Goal: Transaction & Acquisition: Purchase product/service

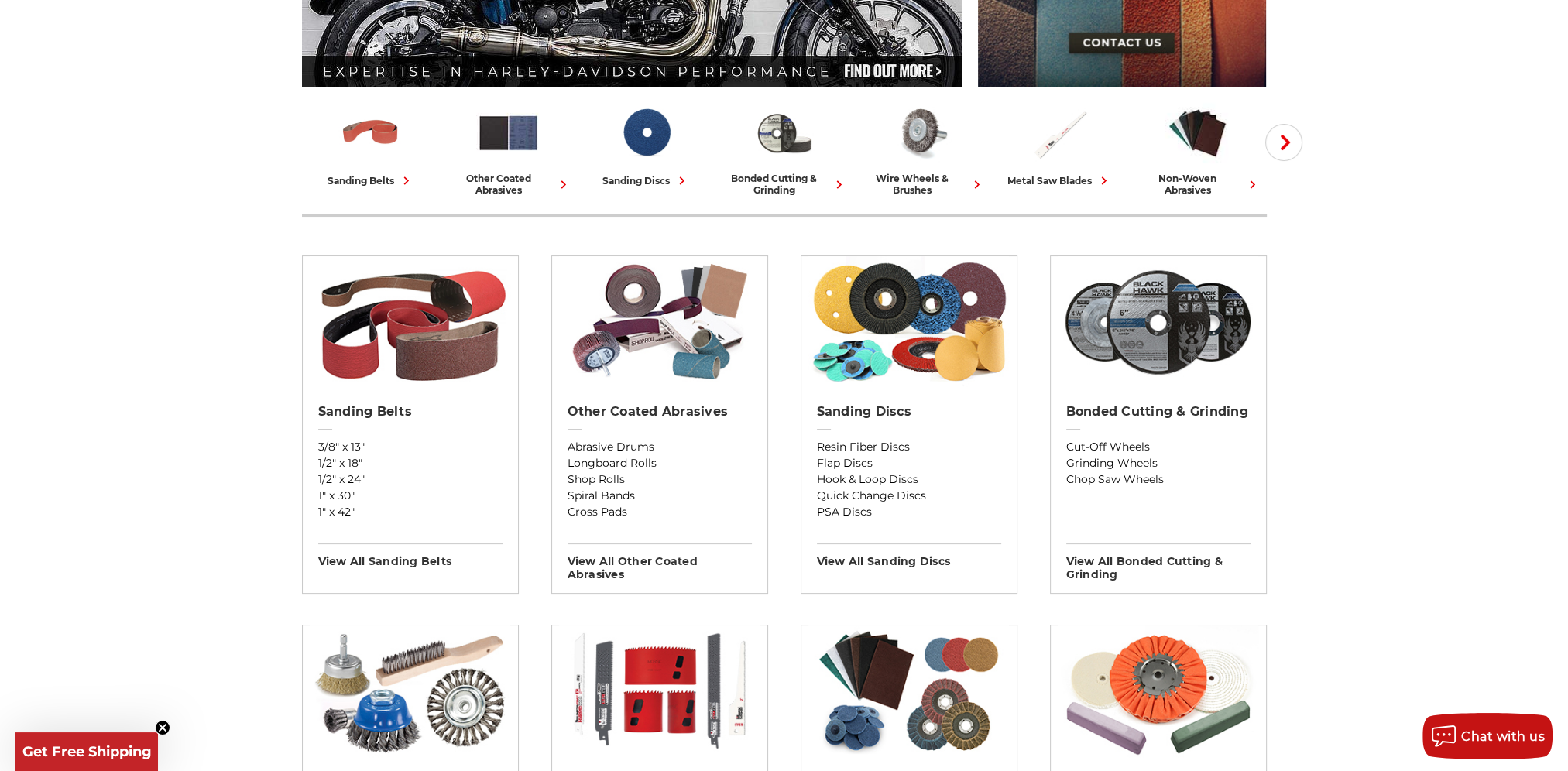
scroll to position [387, 0]
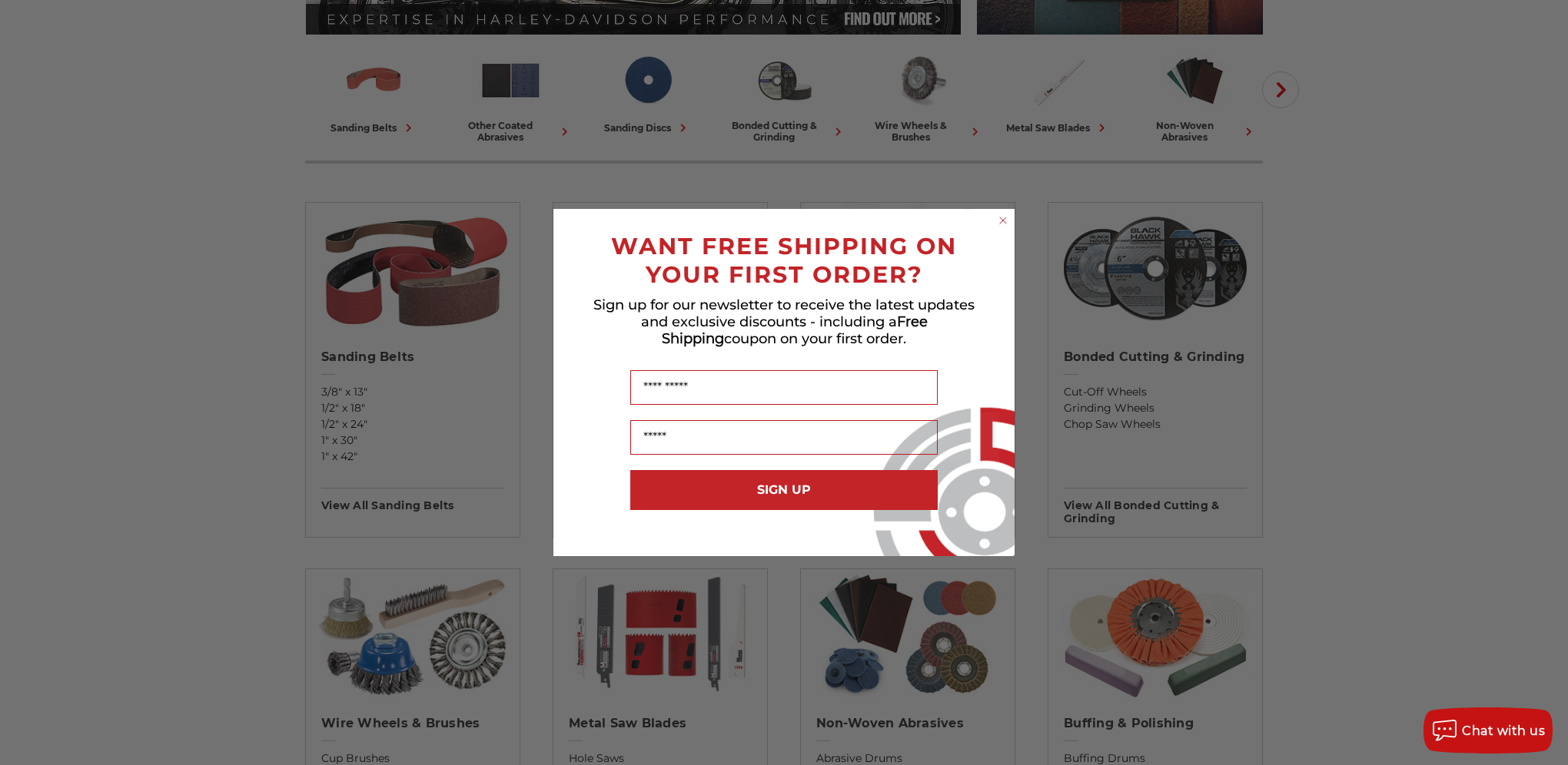
click at [582, 390] on div "Name" at bounding box center [784, 387] width 430 height 50
click at [996, 219] on circle "Close dialog" at bounding box center [1003, 220] width 14 height 14
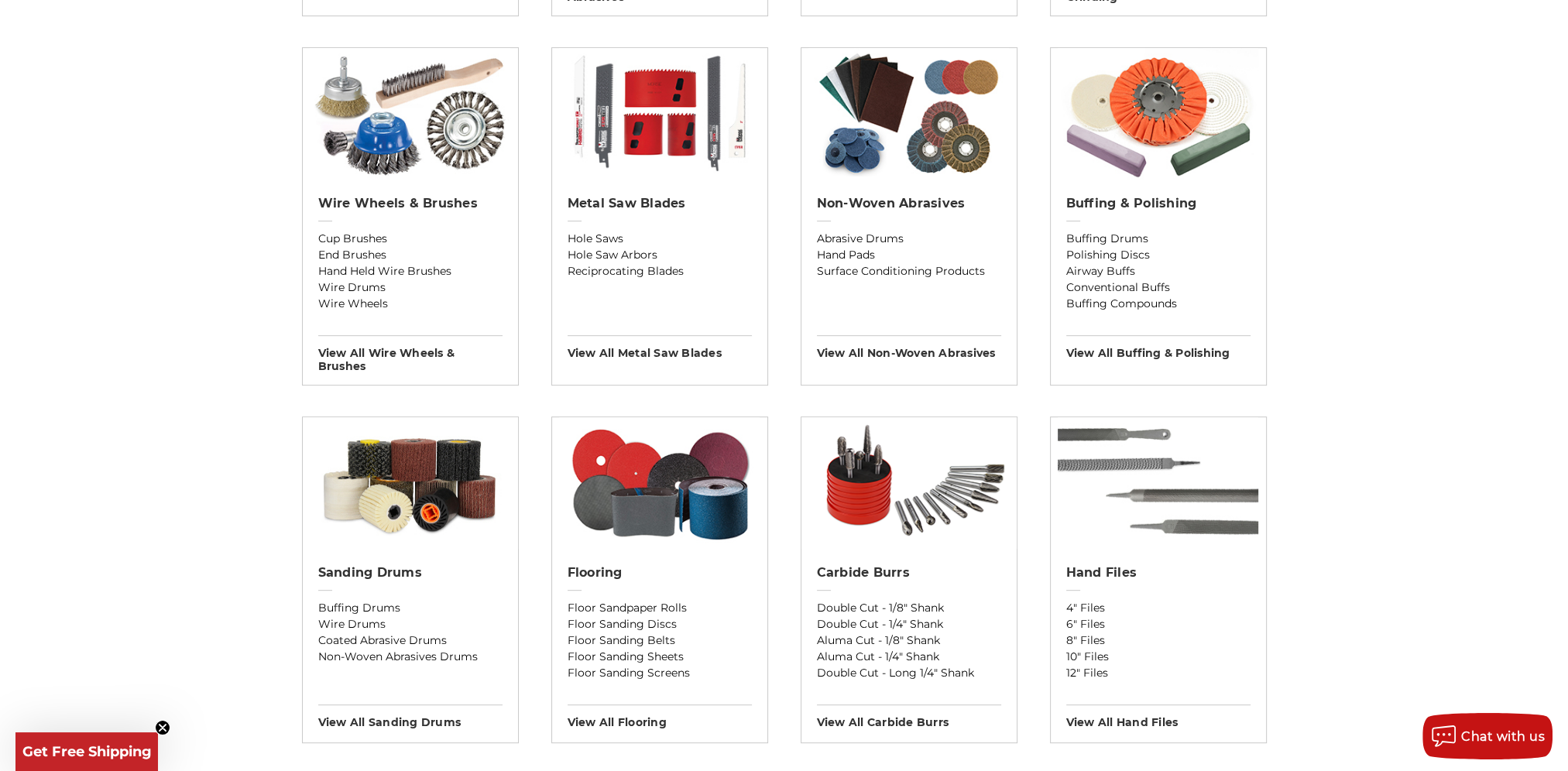
scroll to position [929, 0]
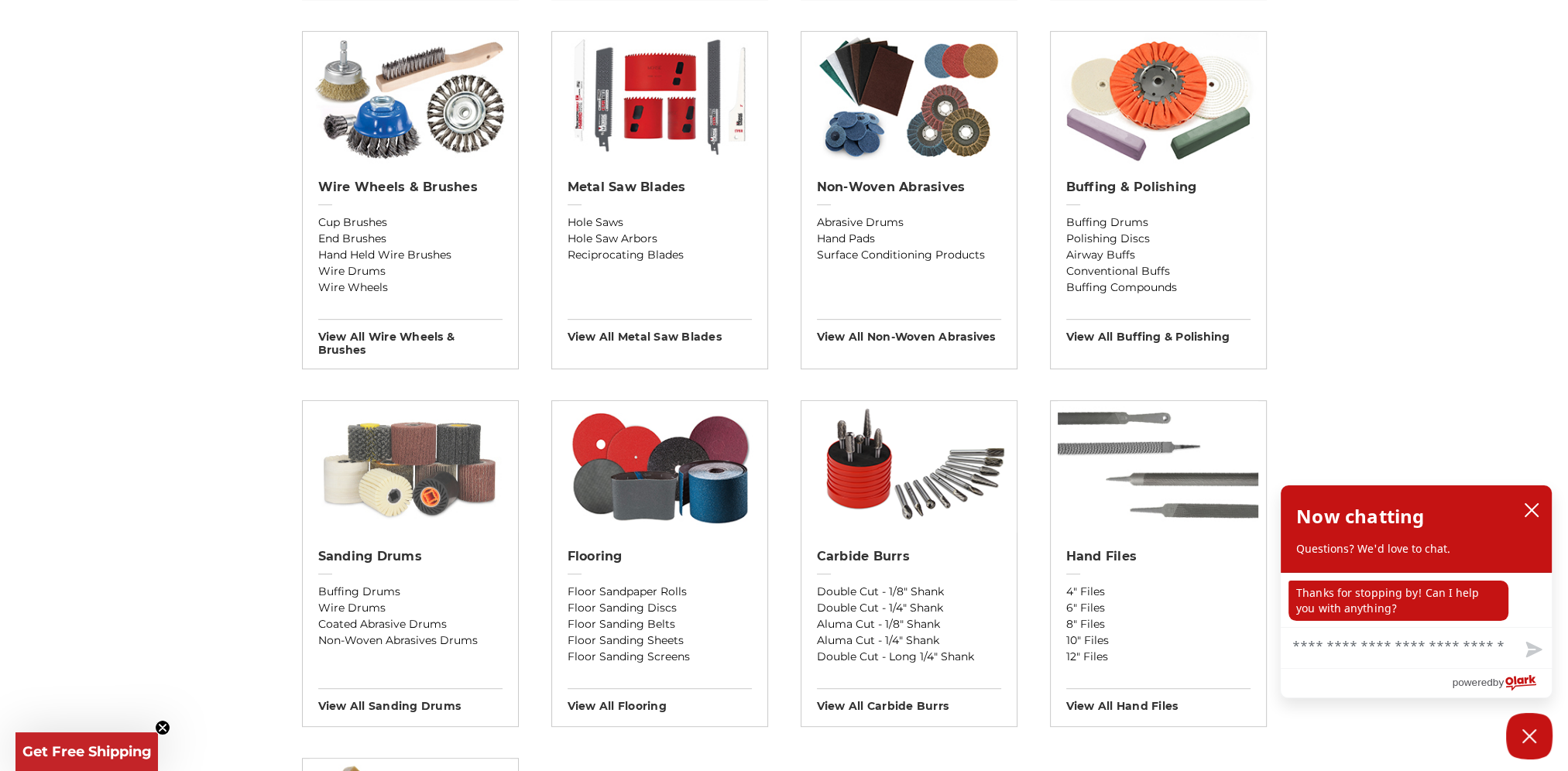
click at [390, 475] on img at bounding box center [411, 466] width 215 height 132
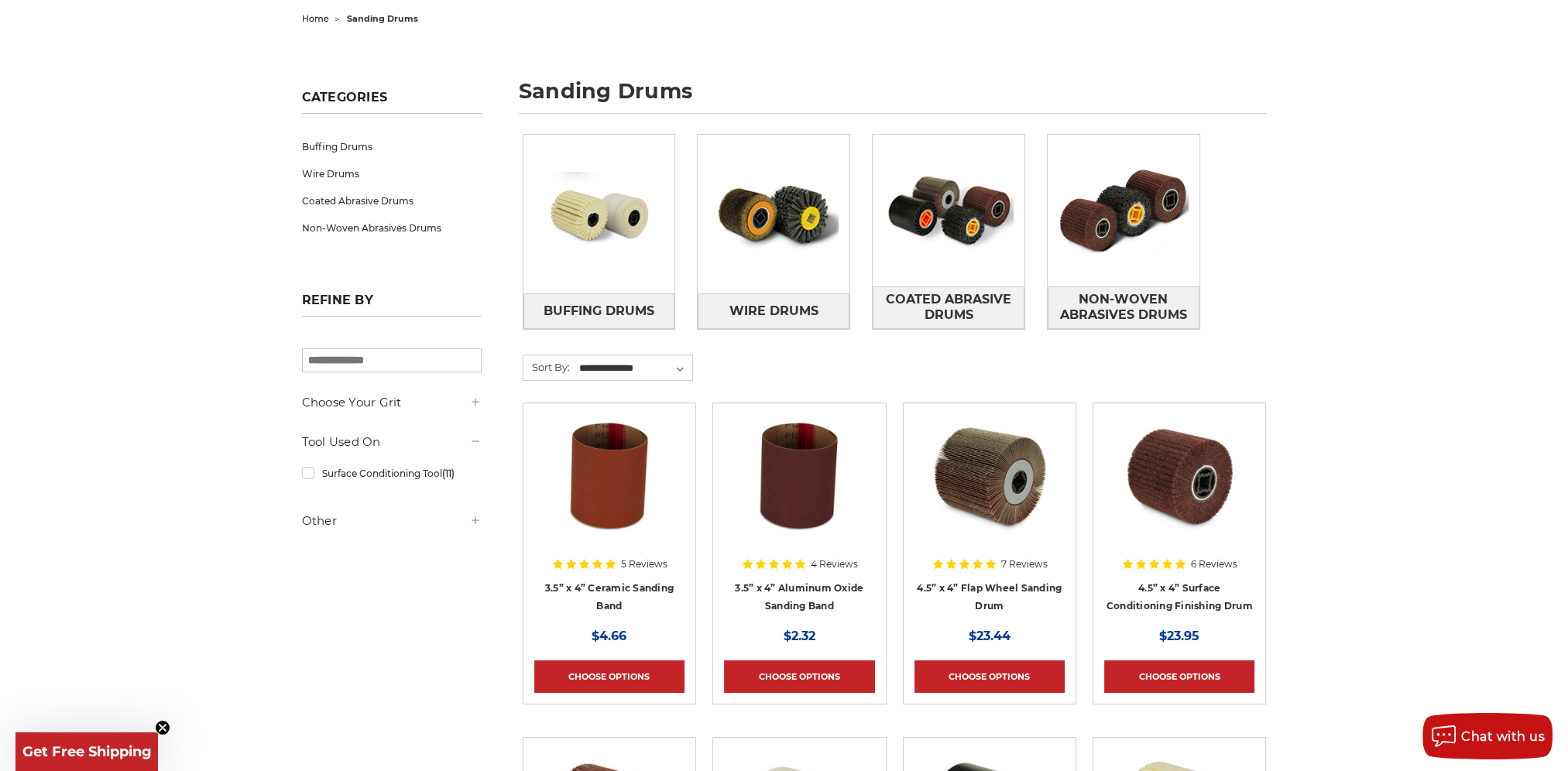
scroll to position [155, 0]
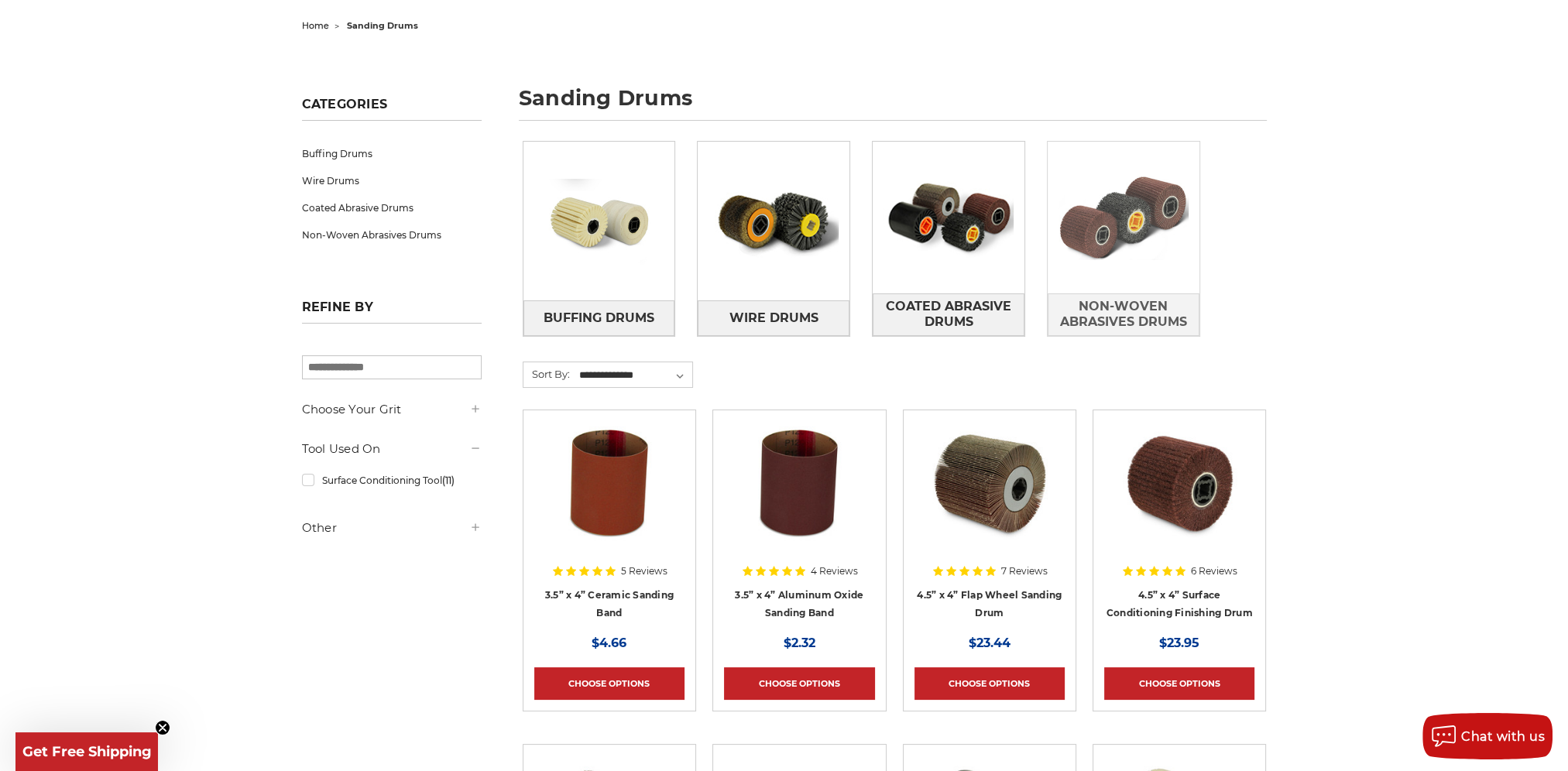
click at [1104, 255] on img at bounding box center [1124, 217] width 152 height 107
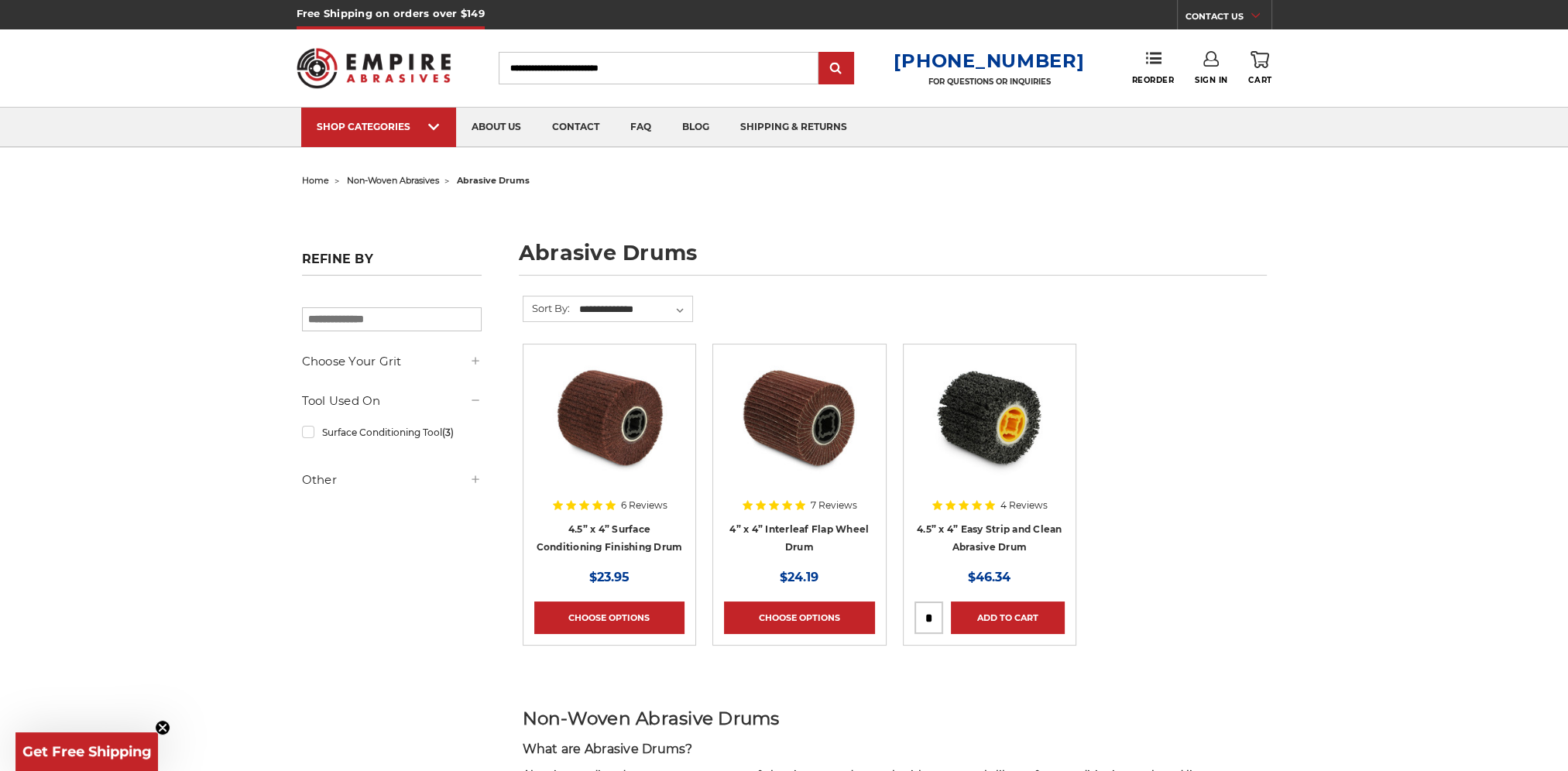
click at [1115, 311] on form "**********" at bounding box center [895, 320] width 744 height 48
click at [611, 441] on img at bounding box center [609, 417] width 124 height 124
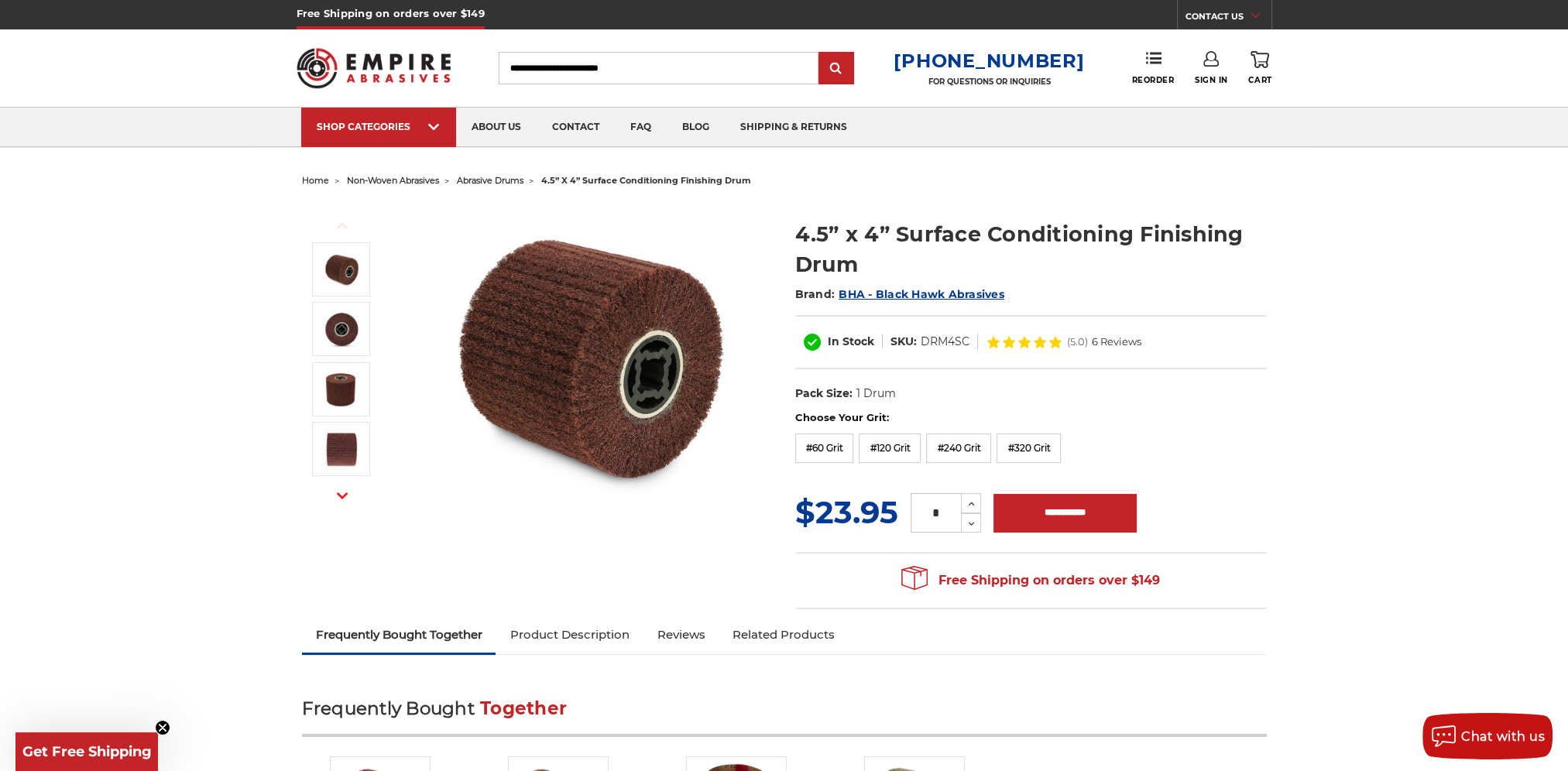
click at [669, 285] on img at bounding box center [589, 358] width 310 height 310
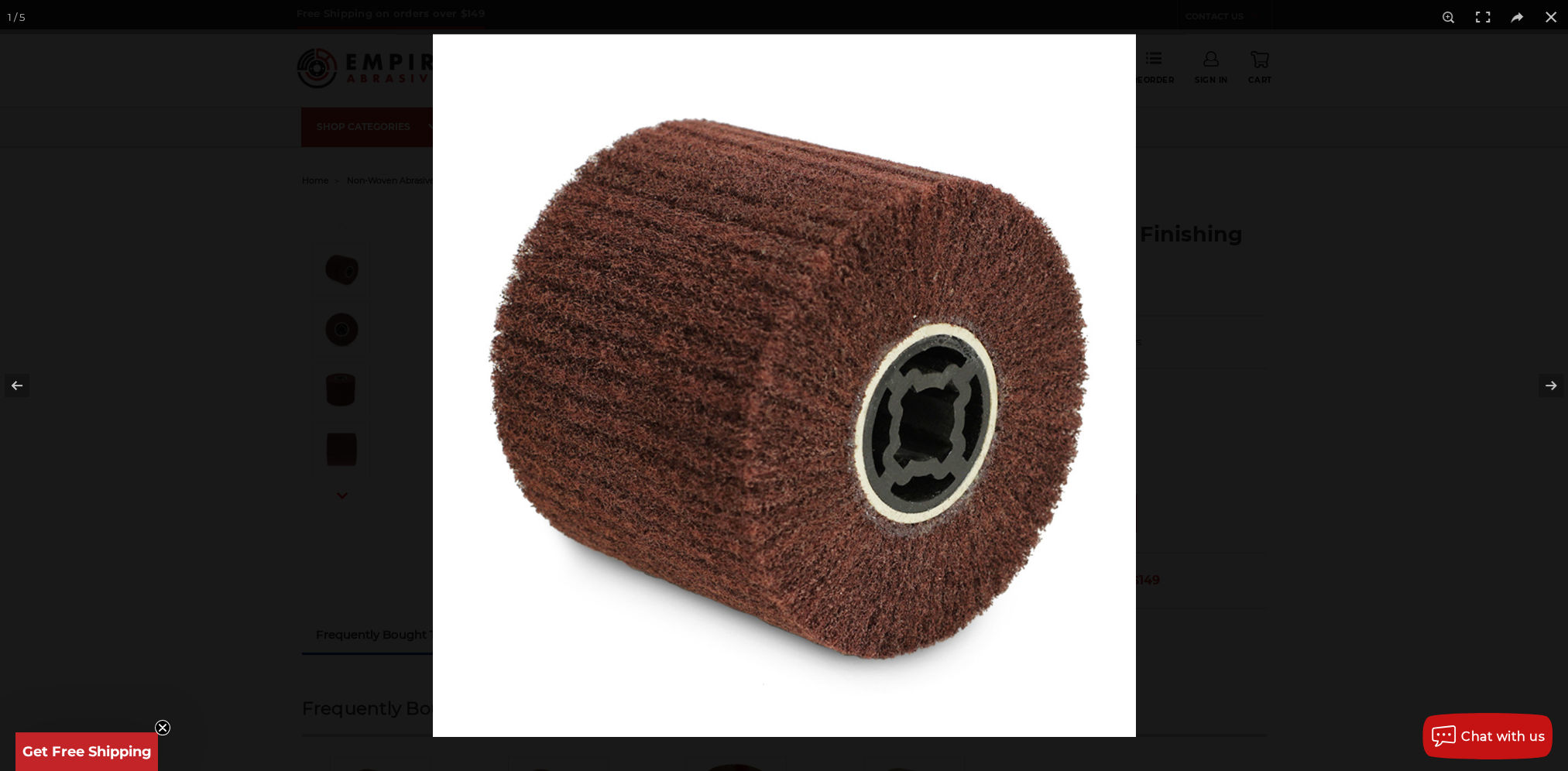
click at [974, 116] on img at bounding box center [784, 385] width 703 height 703
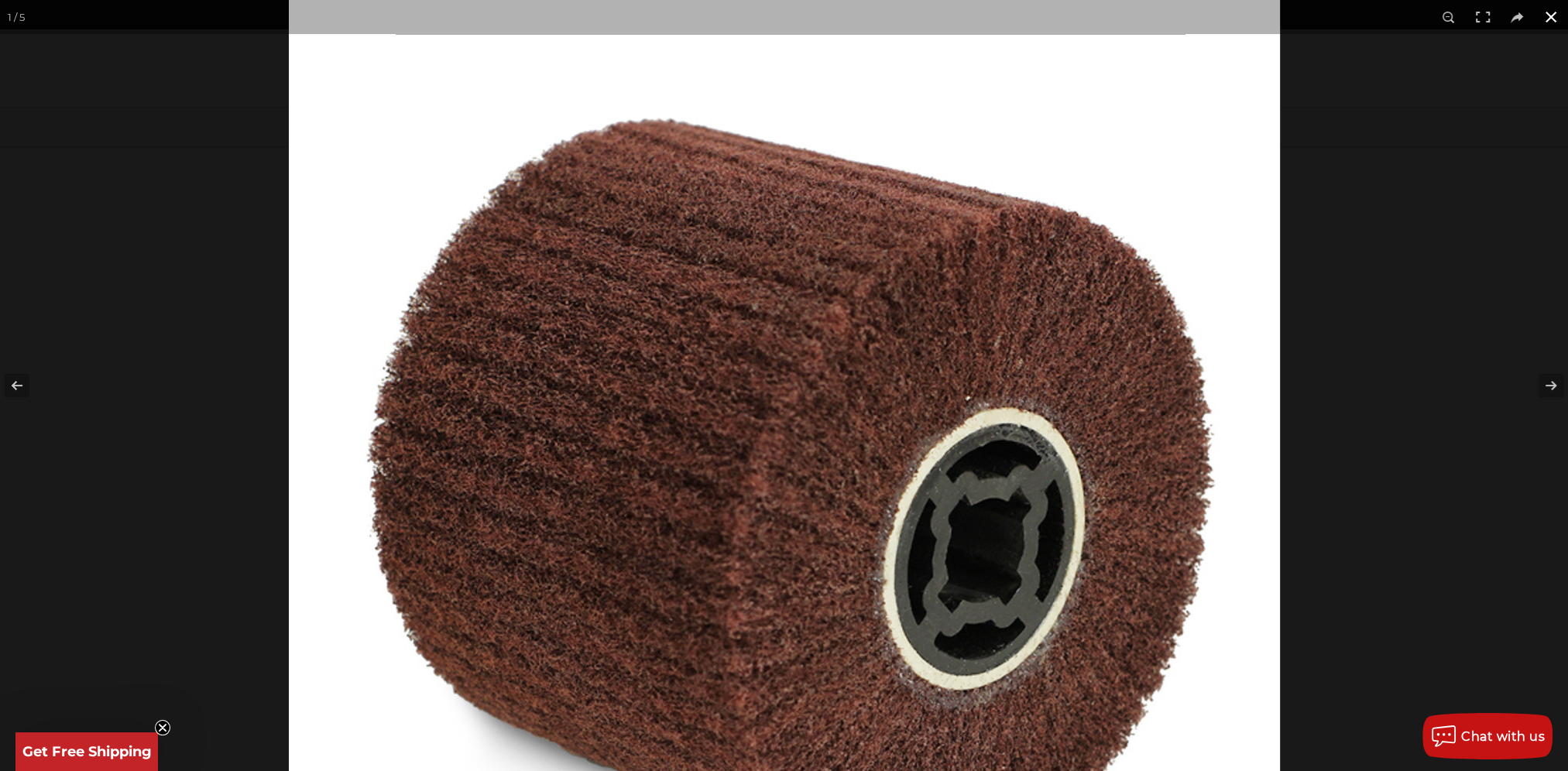
click at [1556, 14] on button at bounding box center [1550, 16] width 34 height 34
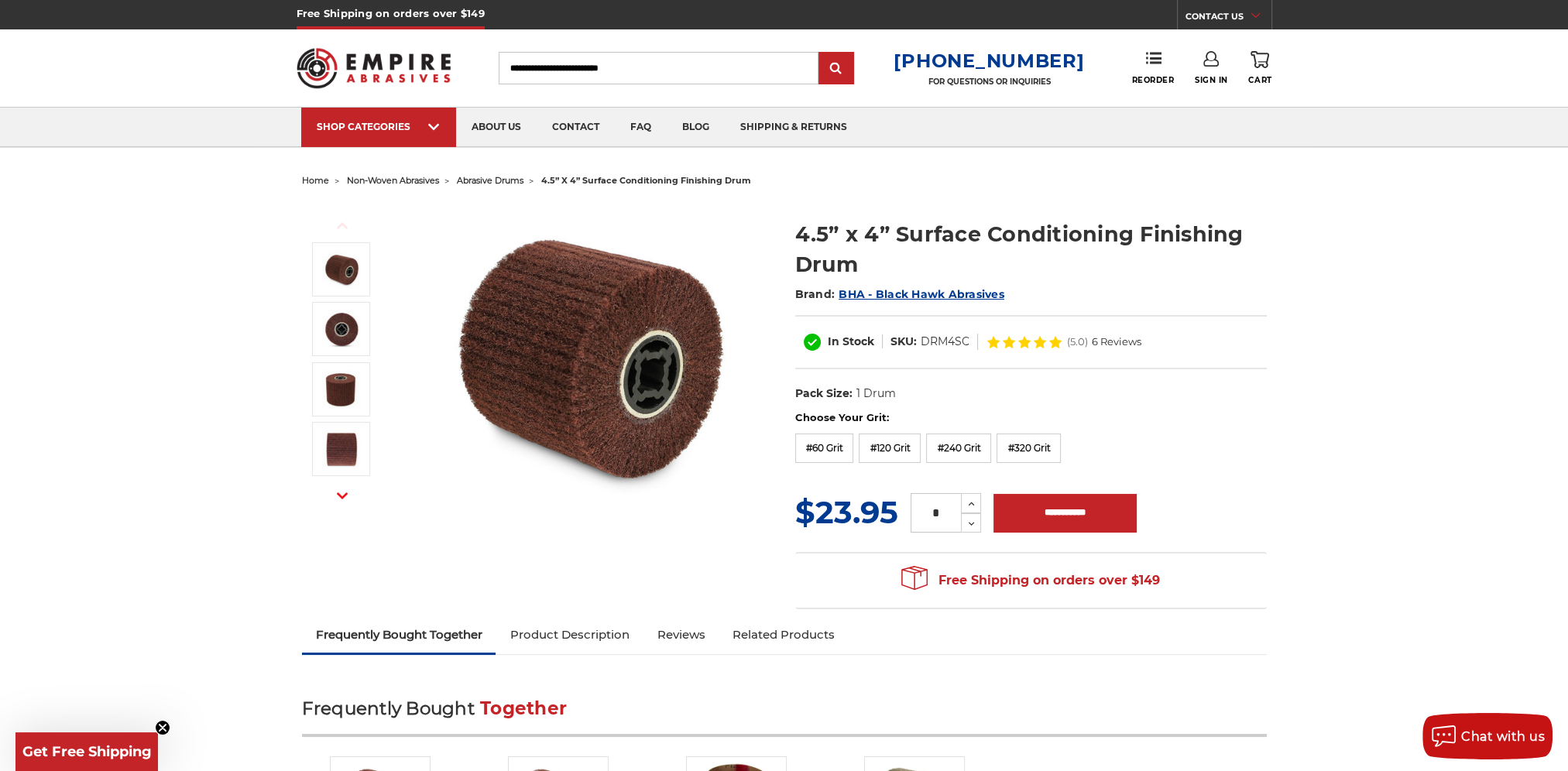
click at [341, 495] on use "button" at bounding box center [341, 495] width 11 height 6
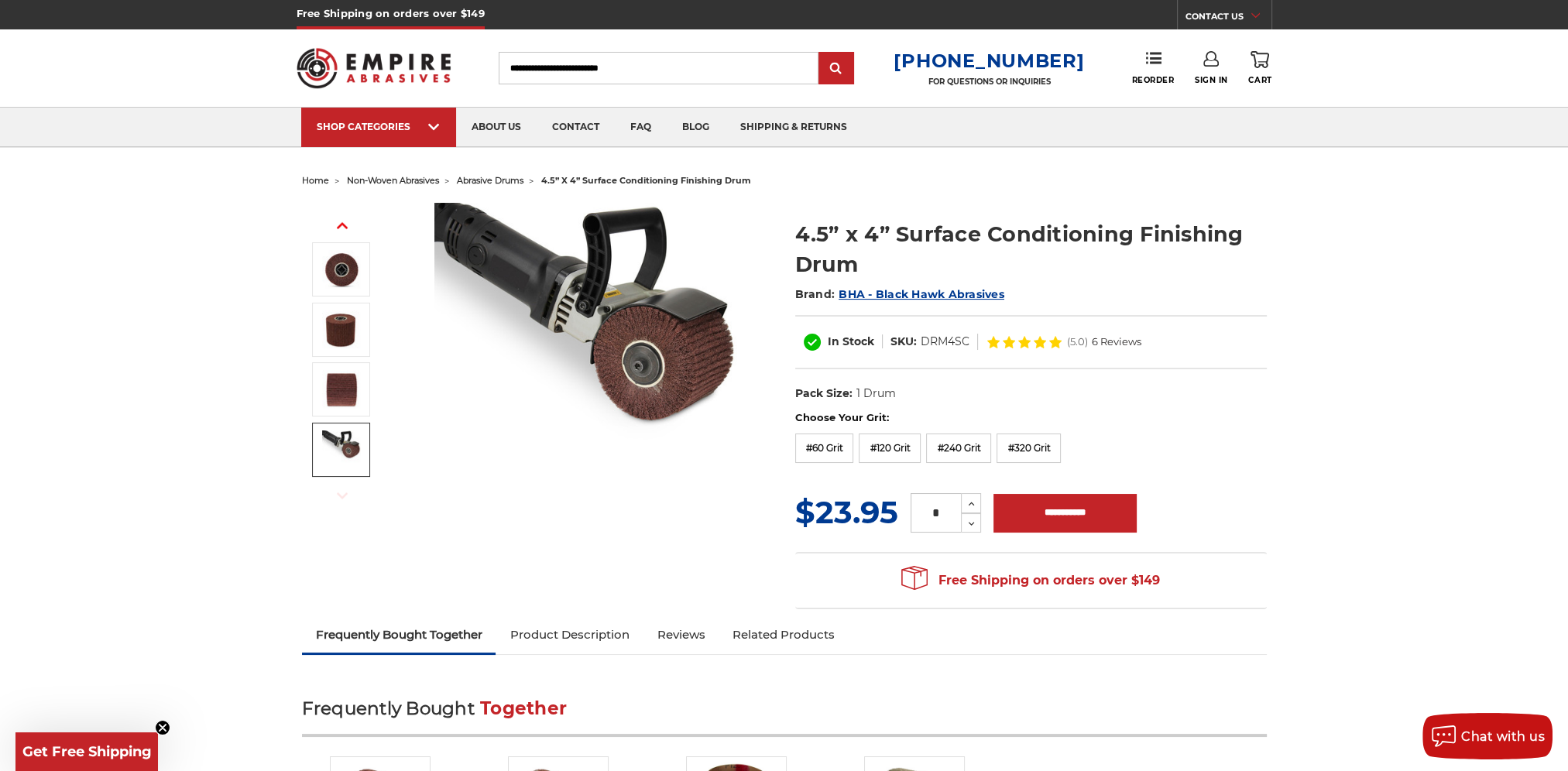
click at [334, 445] on img at bounding box center [341, 450] width 38 height 38
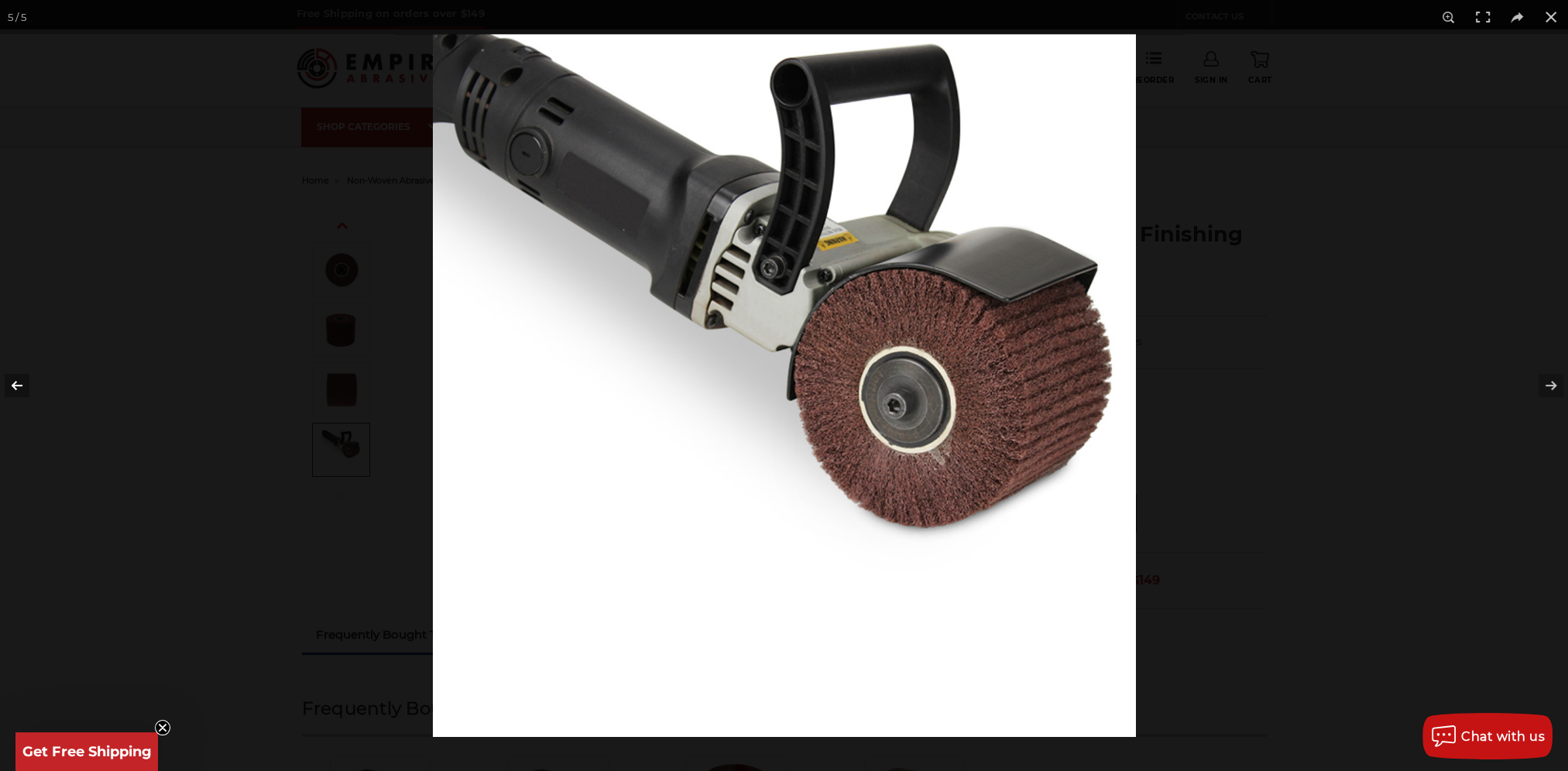
click at [25, 385] on button at bounding box center [27, 386] width 54 height 78
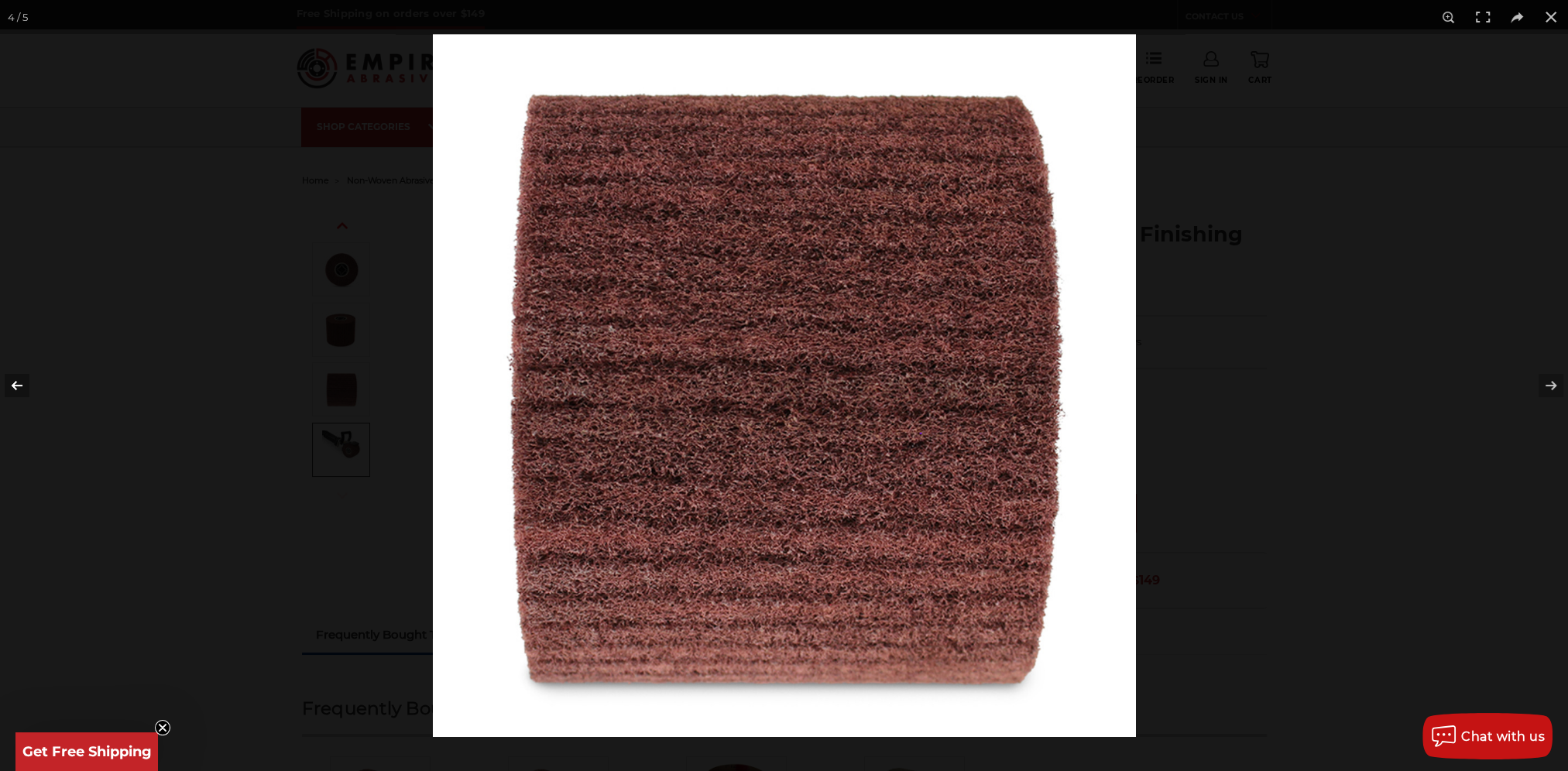
click at [25, 385] on button at bounding box center [27, 386] width 54 height 78
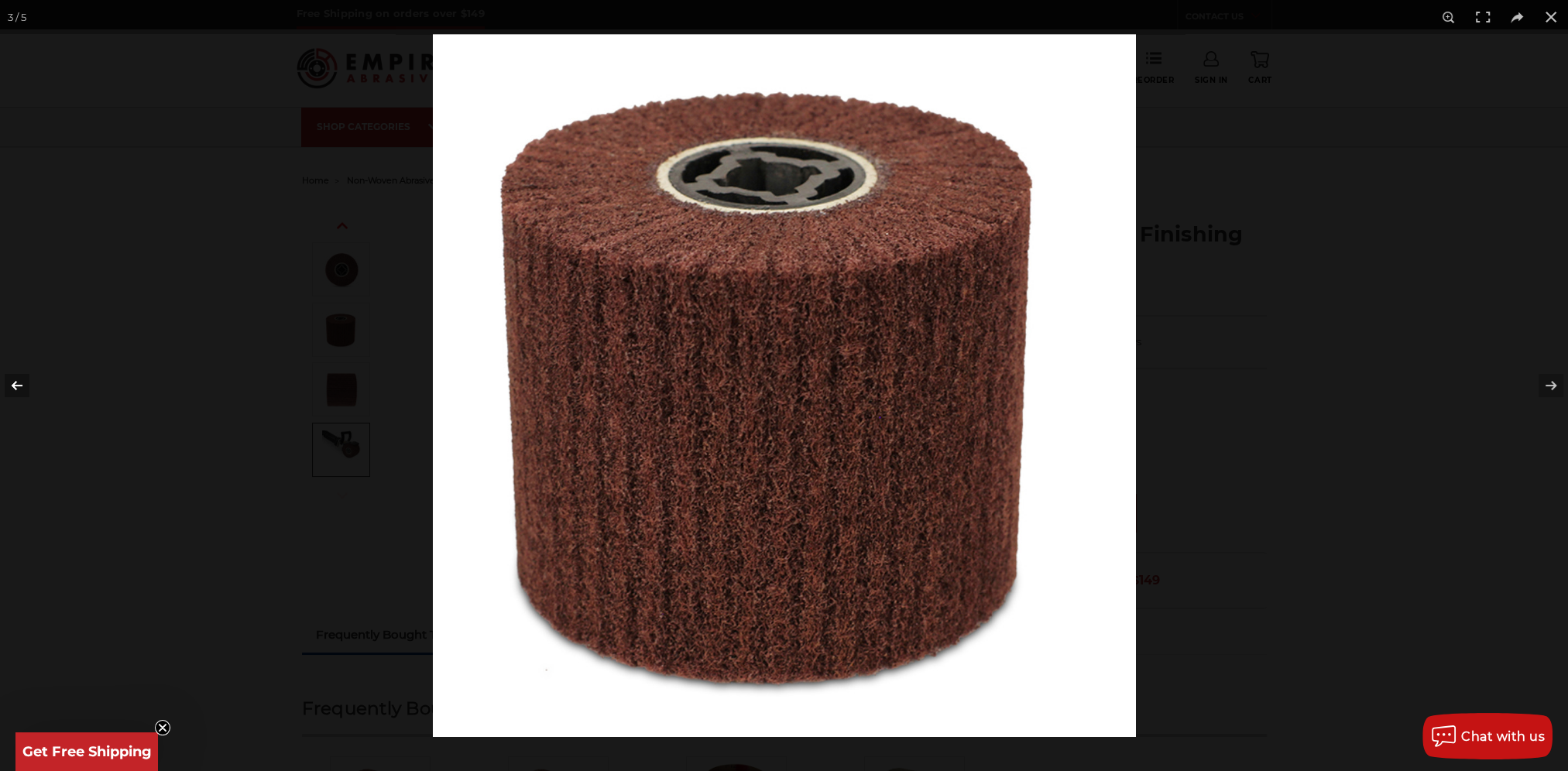
click at [25, 385] on button at bounding box center [27, 386] width 54 height 78
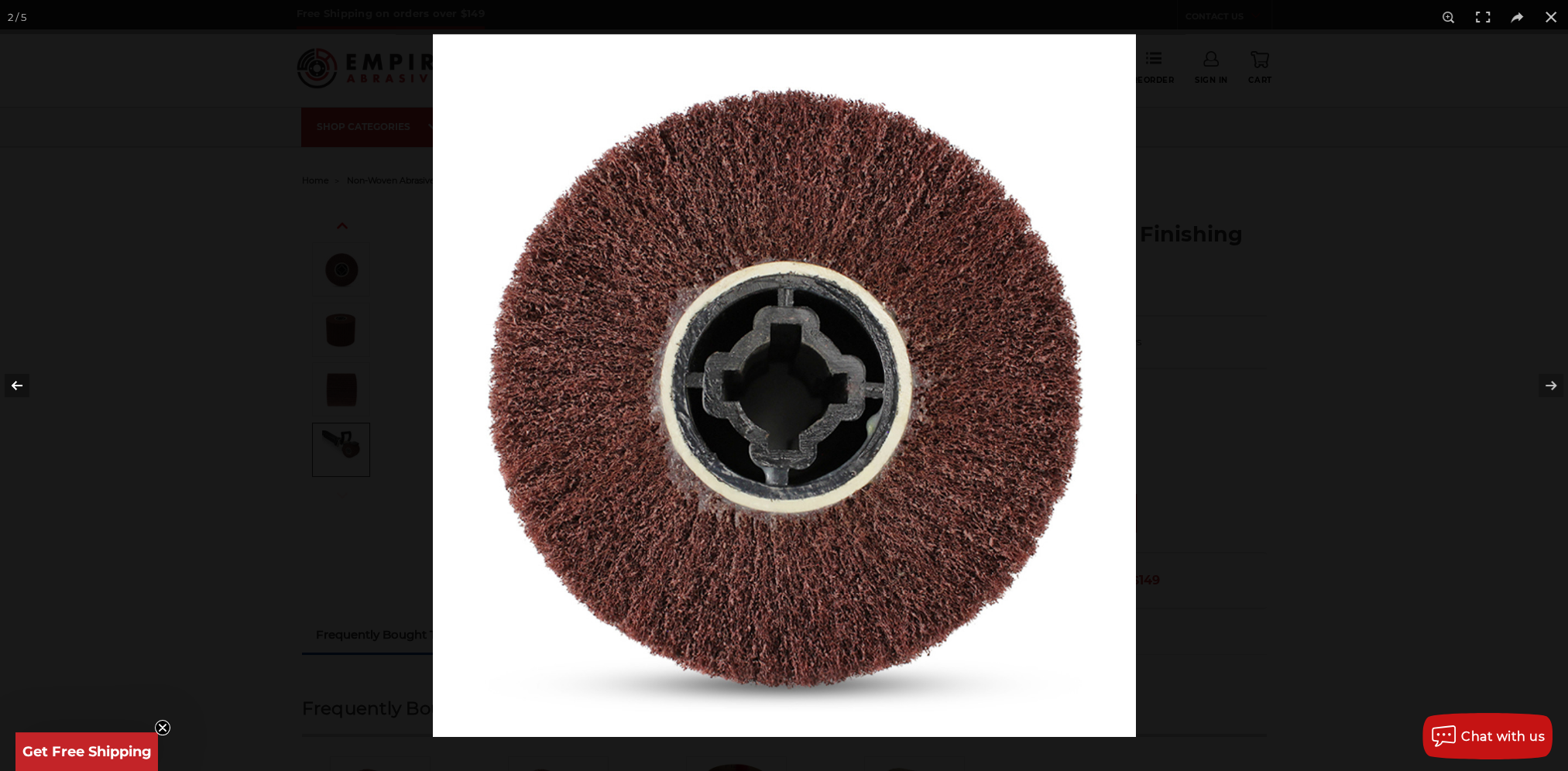
click at [25, 385] on button at bounding box center [27, 386] width 54 height 78
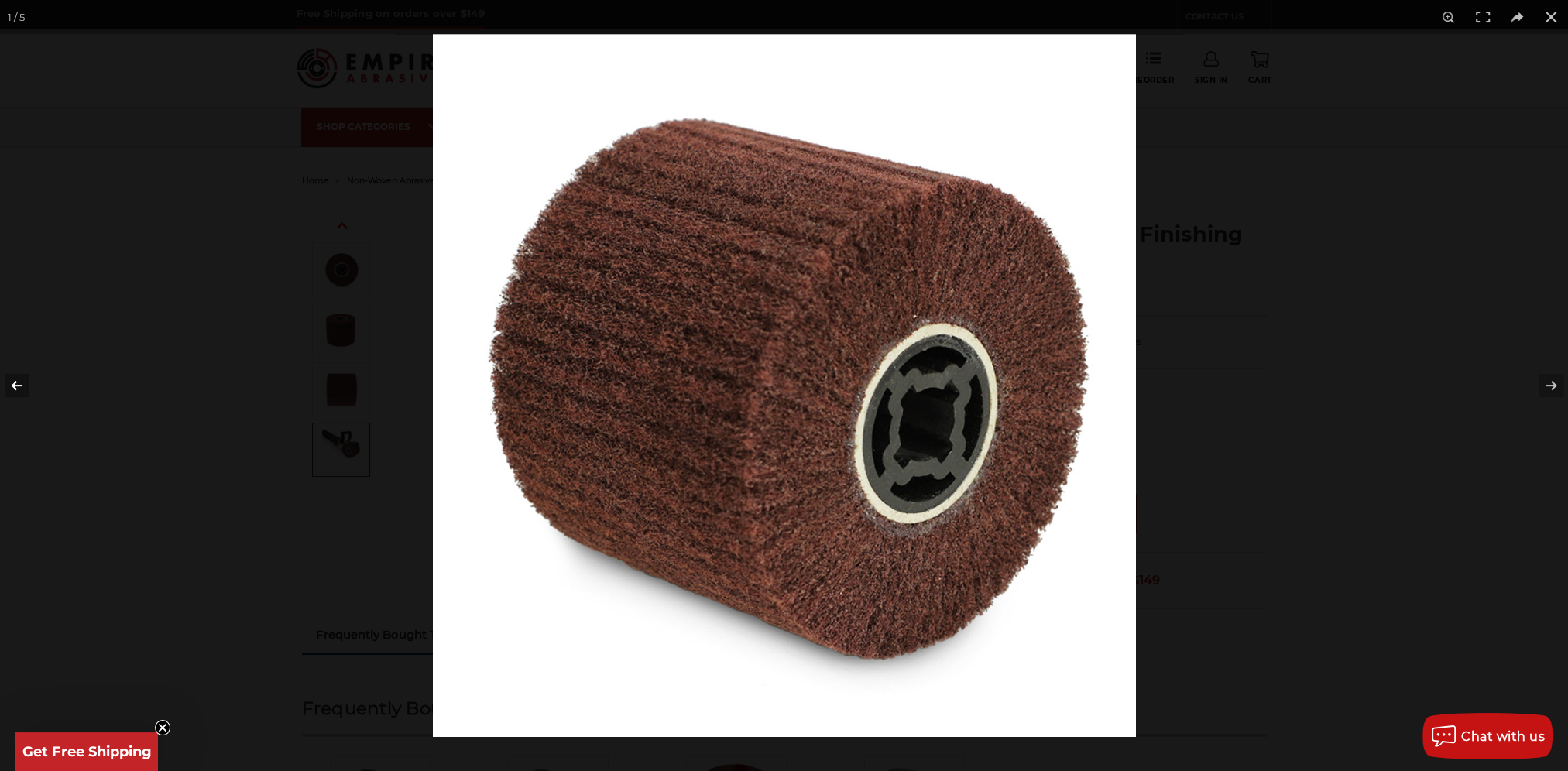
click at [25, 385] on button at bounding box center [27, 386] width 54 height 78
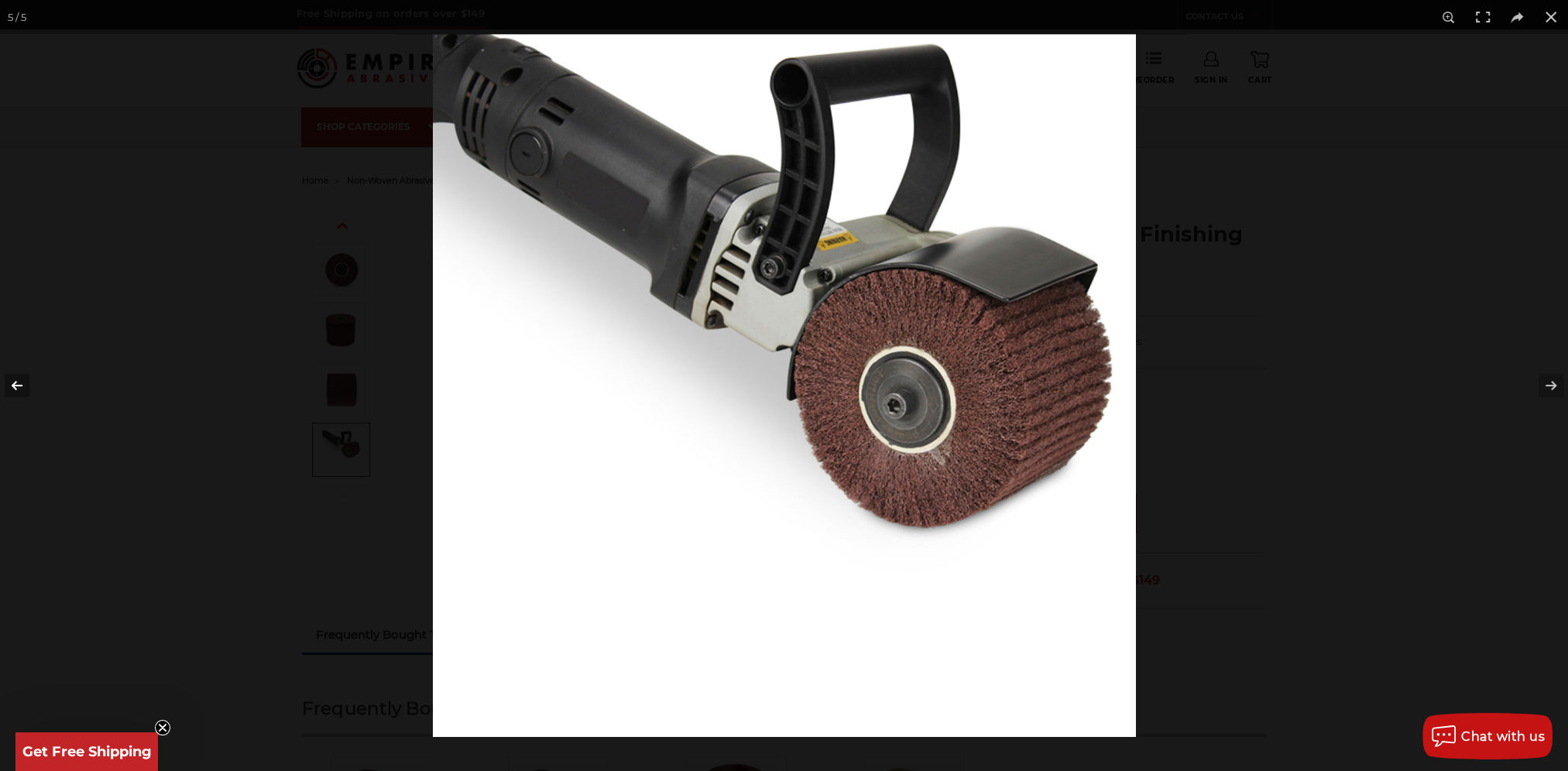
click at [25, 385] on button at bounding box center [27, 386] width 54 height 78
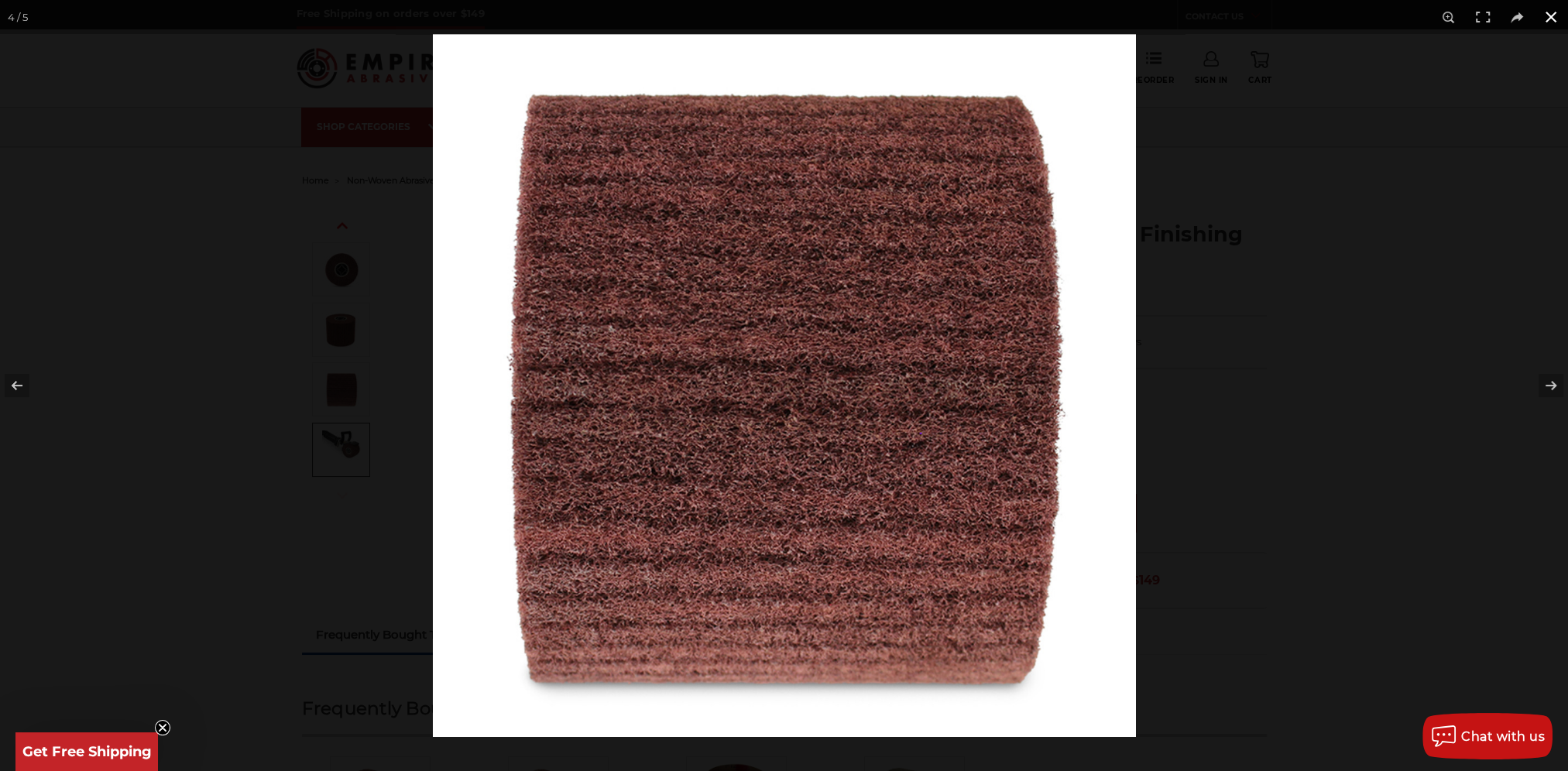
click at [1555, 11] on button at bounding box center [1550, 16] width 34 height 34
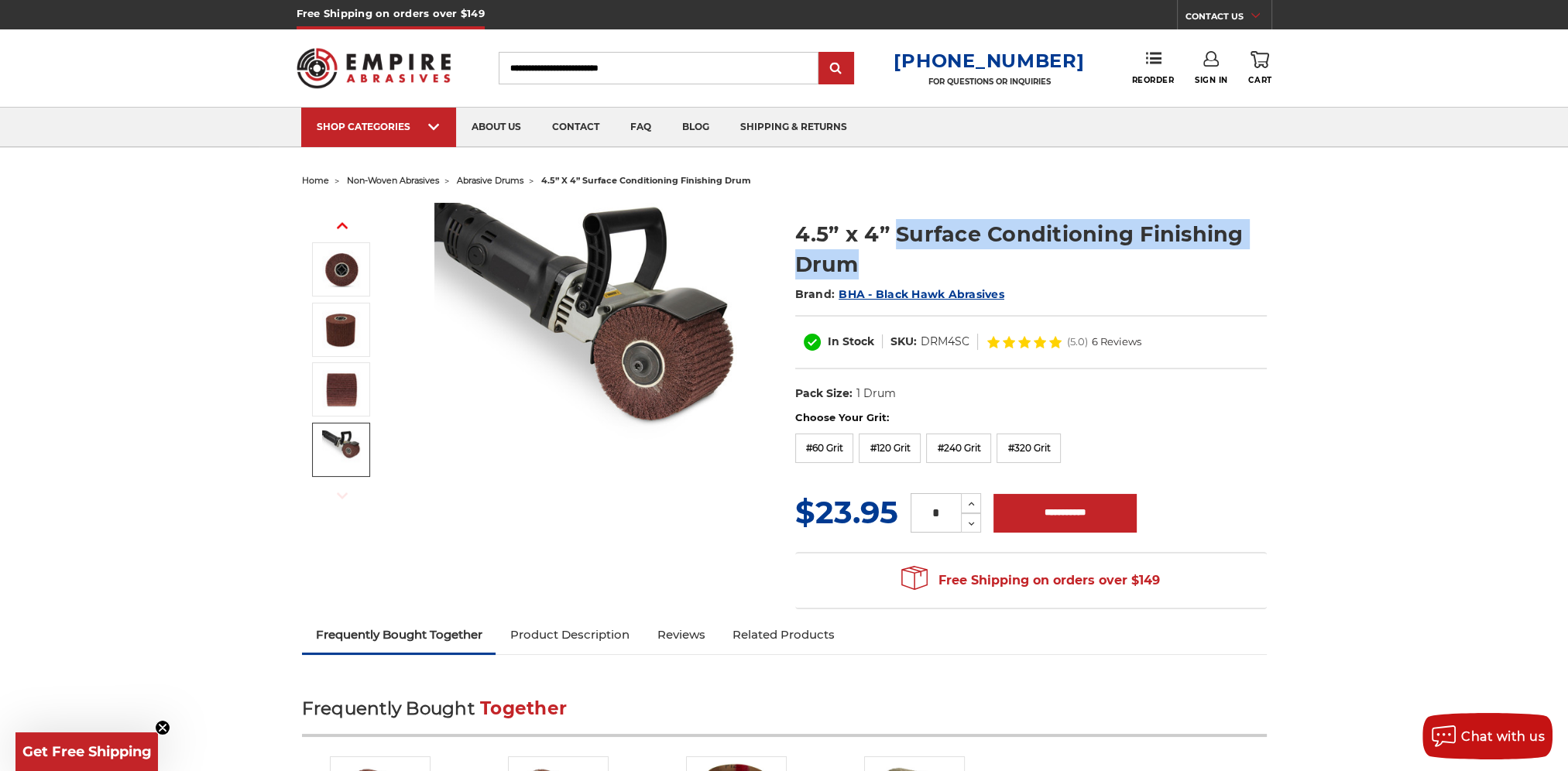
drag, startPoint x: 898, startPoint y: 234, endPoint x: 1258, endPoint y: 251, distance: 360.4
click at [1258, 251] on h1 "4.5” x 4” Surface Conditioning Finishing Drum" at bounding box center [1031, 249] width 471 height 61
copy h1 "Surface Conditioning Finishing Drum"
